Goal: Information Seeking & Learning: Check status

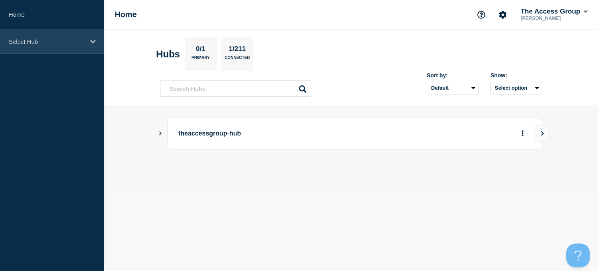
click at [93, 39] on icon at bounding box center [92, 42] width 5 height 6
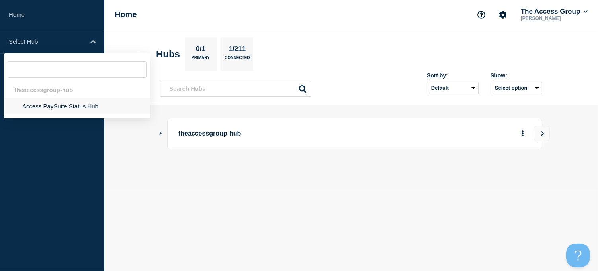
click at [40, 105] on li "Access PaySuite Status Hub" at bounding box center [77, 106] width 147 height 16
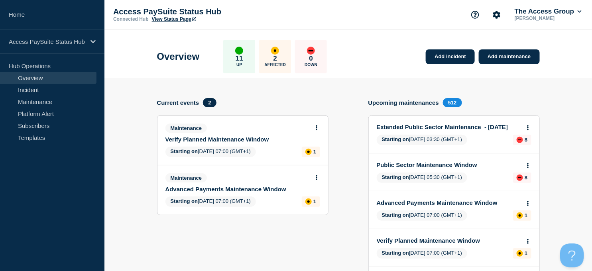
click at [423, 126] on link "Extended Public Sector Maintenance - [DATE]" at bounding box center [448, 126] width 144 height 7
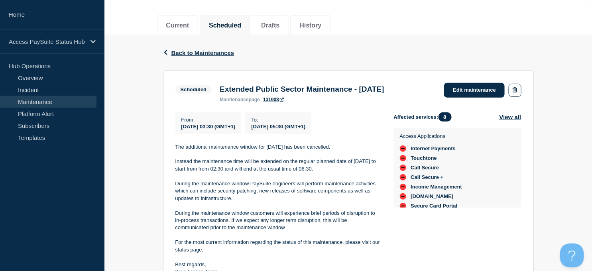
scroll to position [133, 0]
